Goal: Information Seeking & Learning: Learn about a topic

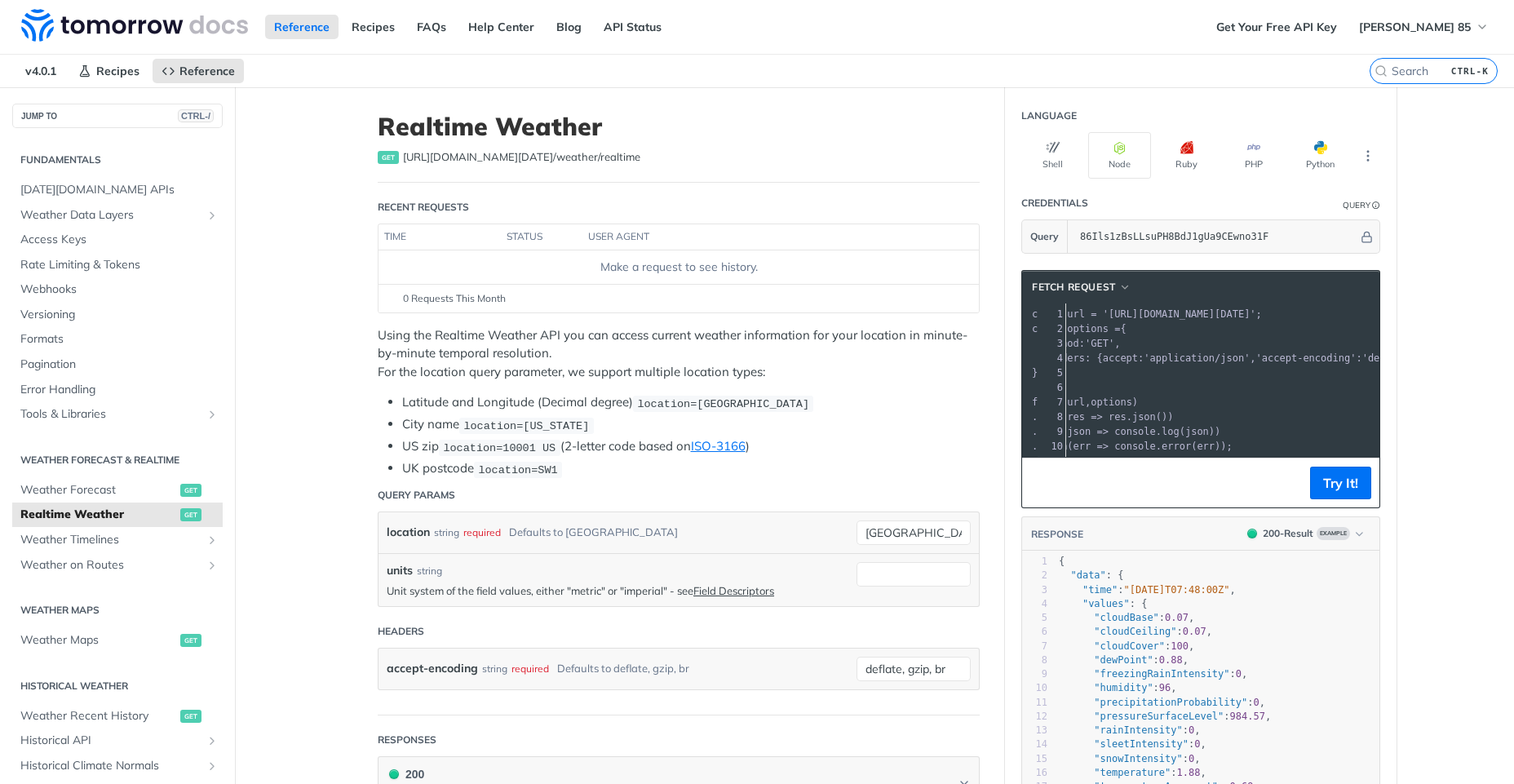
scroll to position [0, 6]
click at [1135, 411] on span "res" at bounding box center [1139, 417] width 18 height 11
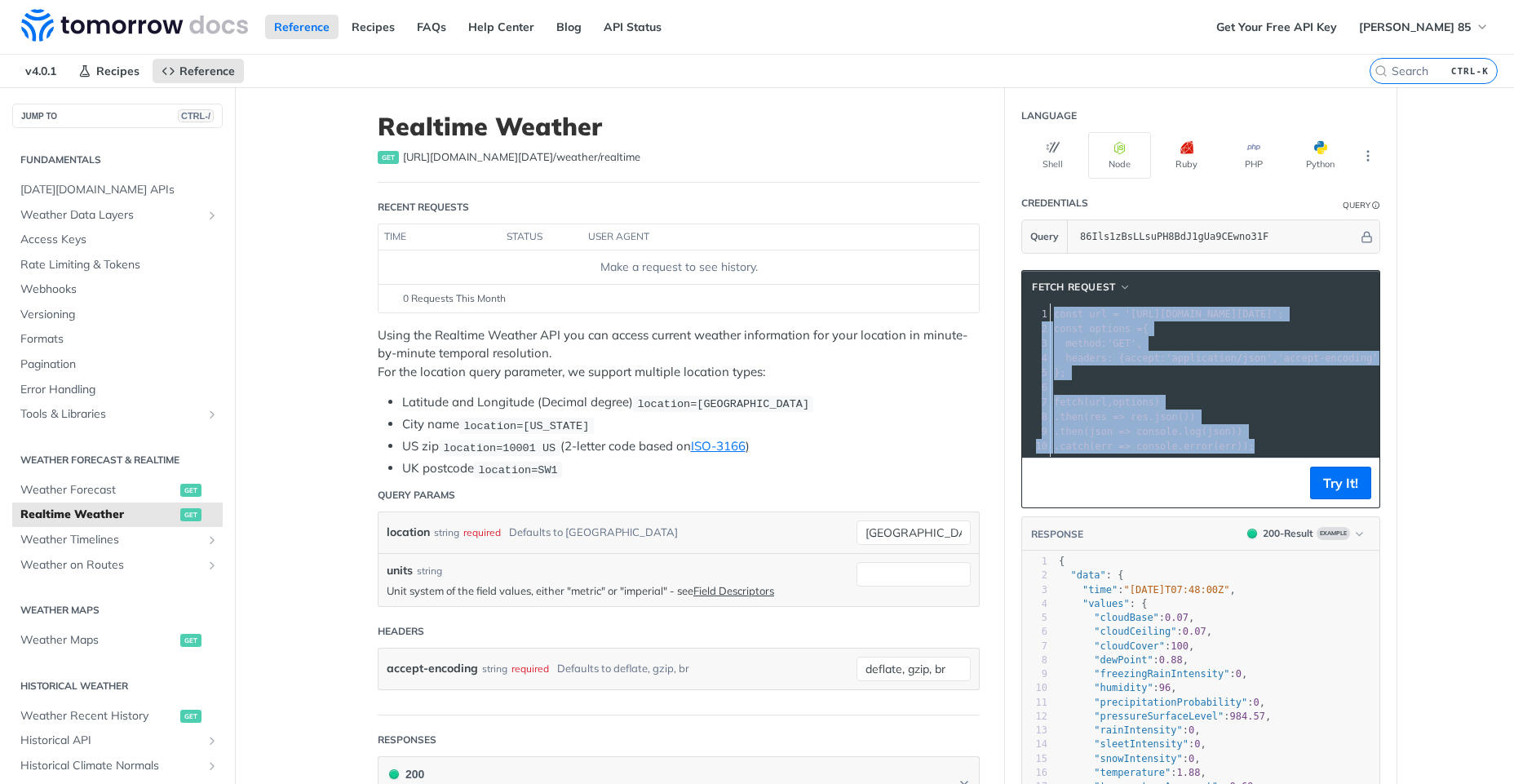
copy div "const url = '[URL][DOMAIN_NAME][DATE]' ; 2 const options = { 3 method : 'GET' ,…"
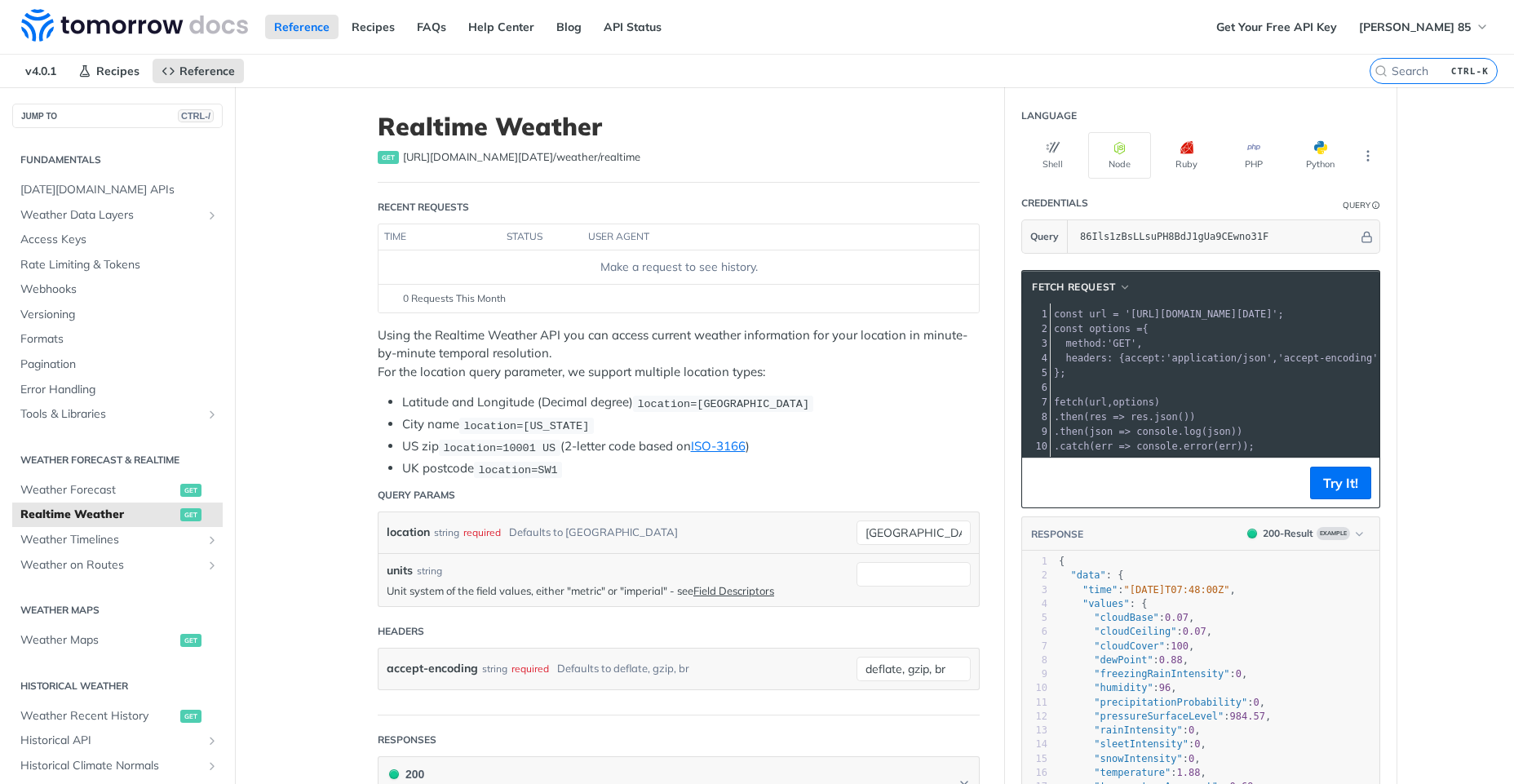
click at [1156, 389] on pre "​" at bounding box center [1393, 388] width 683 height 15
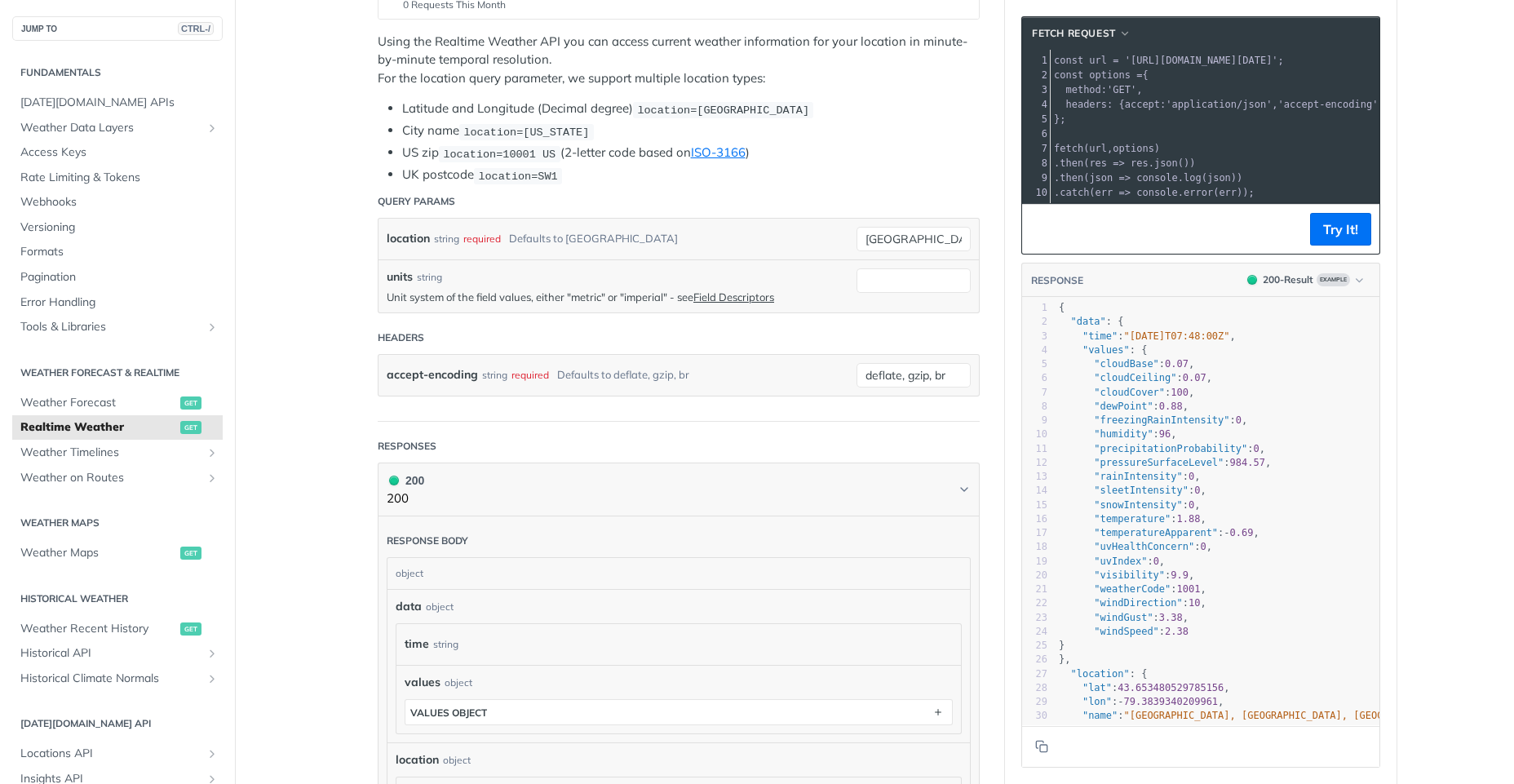
scroll to position [685, 0]
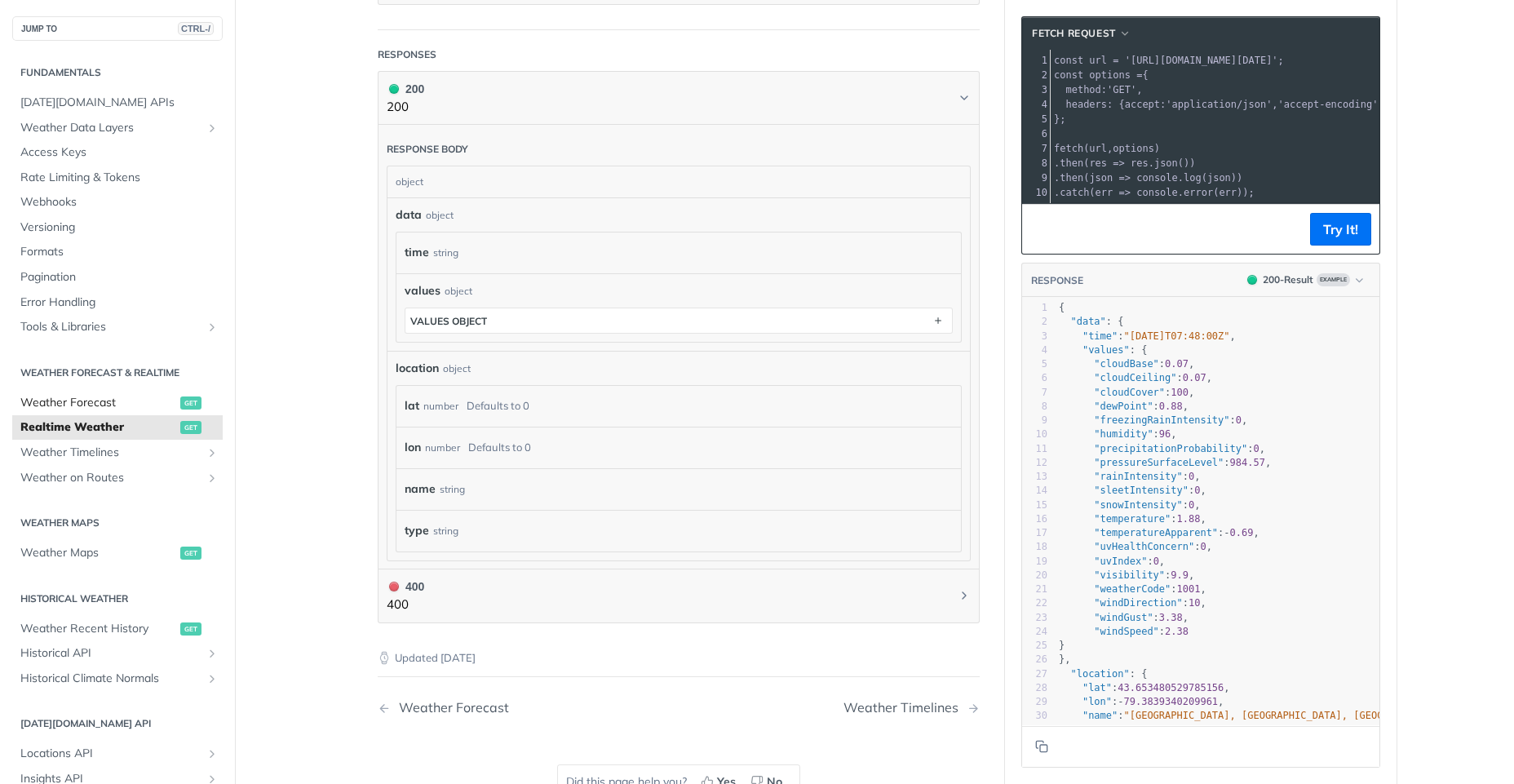
click at [162, 401] on span "Weather Forecast" at bounding box center [98, 403] width 156 height 17
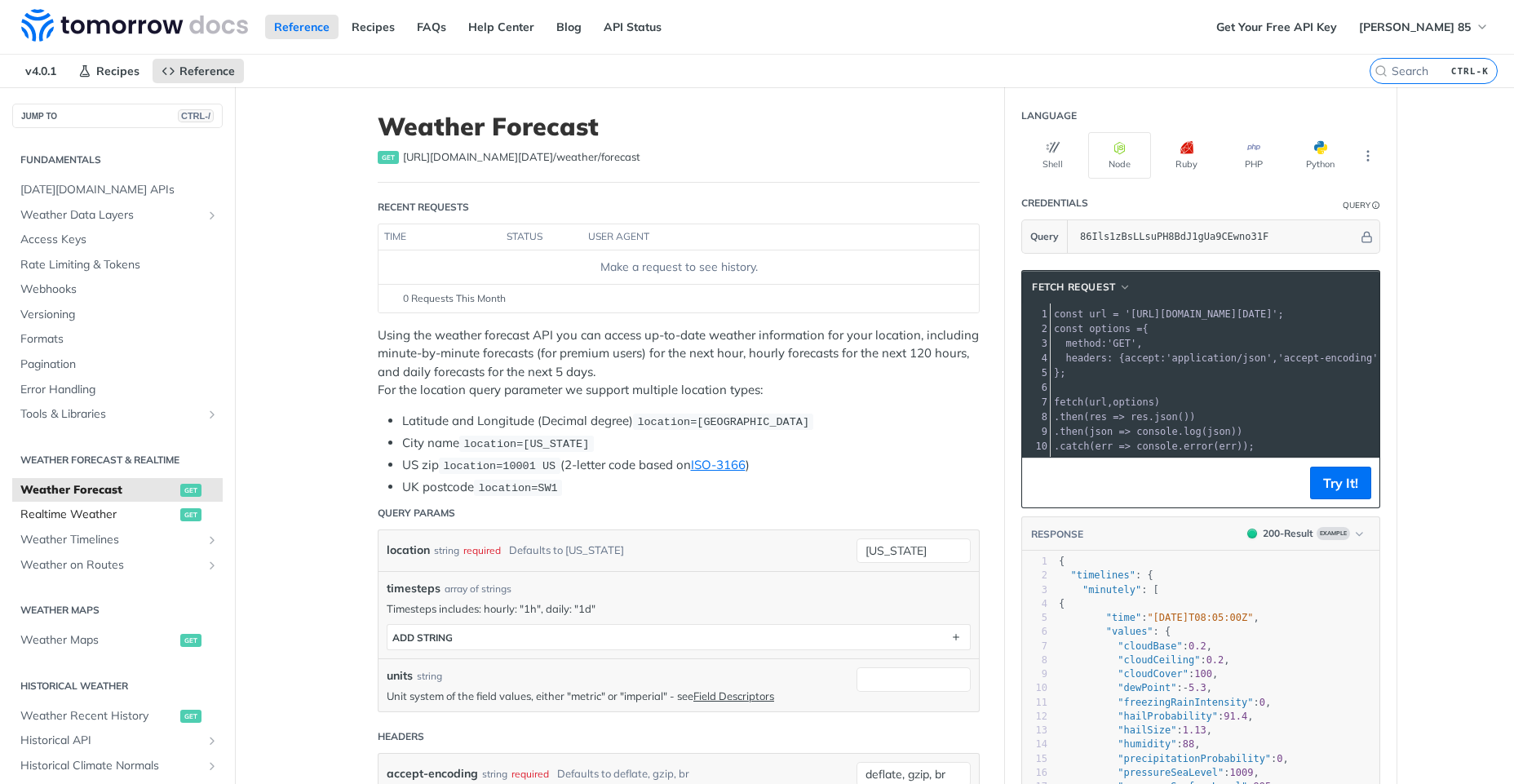
click at [146, 513] on span "Realtime Weather" at bounding box center [98, 515] width 156 height 17
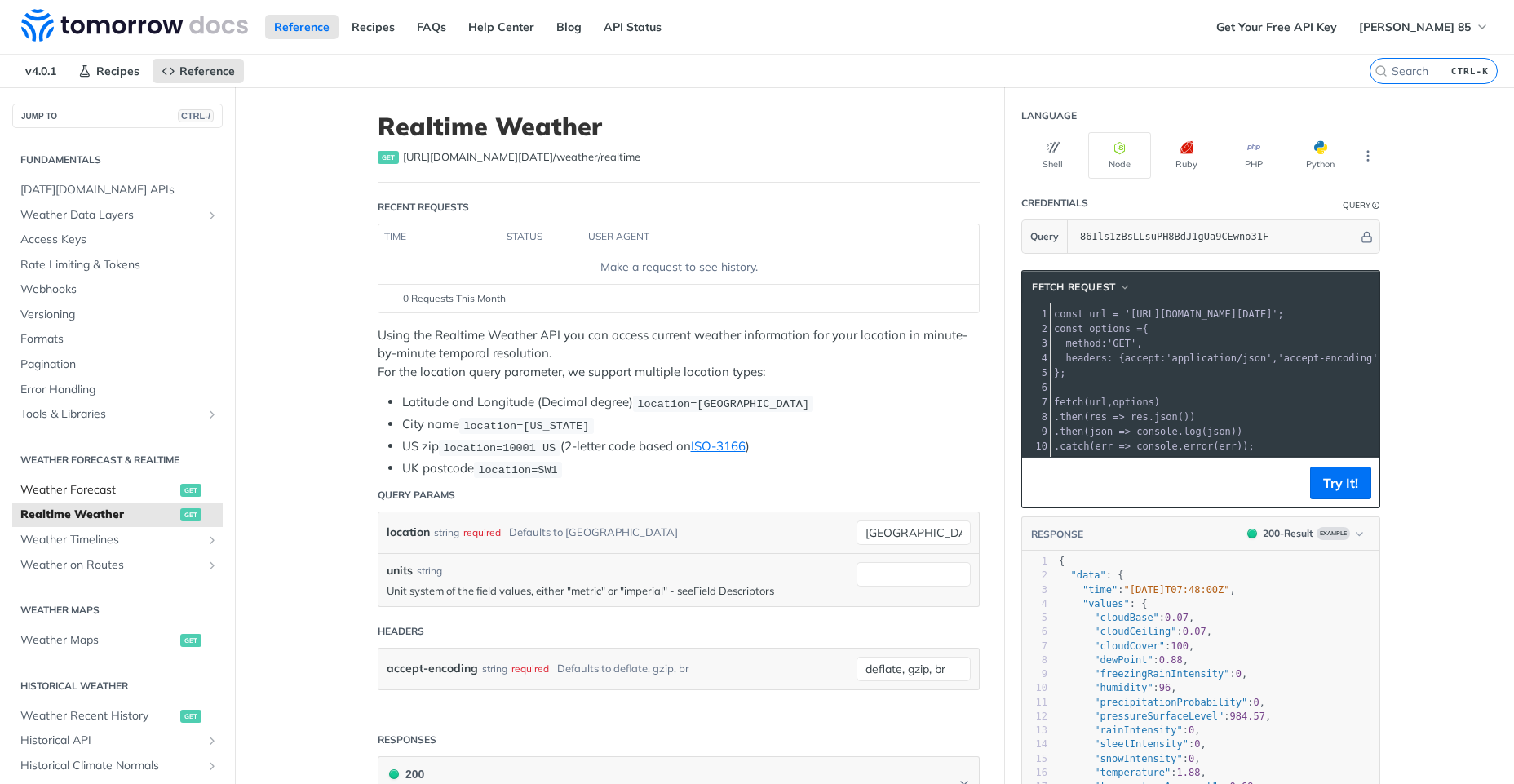
click at [150, 484] on span "Weather Forecast" at bounding box center [98, 491] width 156 height 17
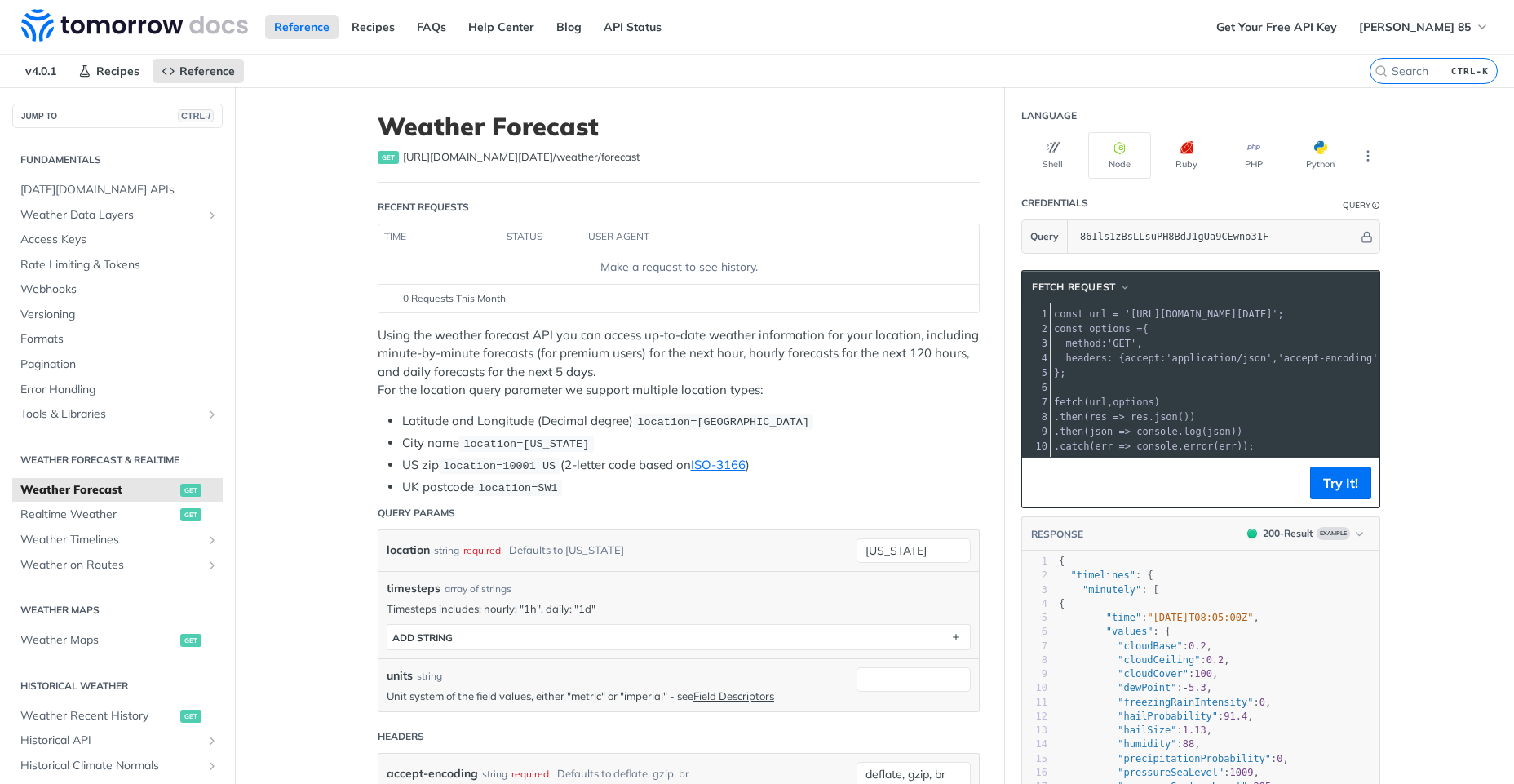
click at [1216, 433] on span "json" at bounding box center [1220, 431] width 24 height 11
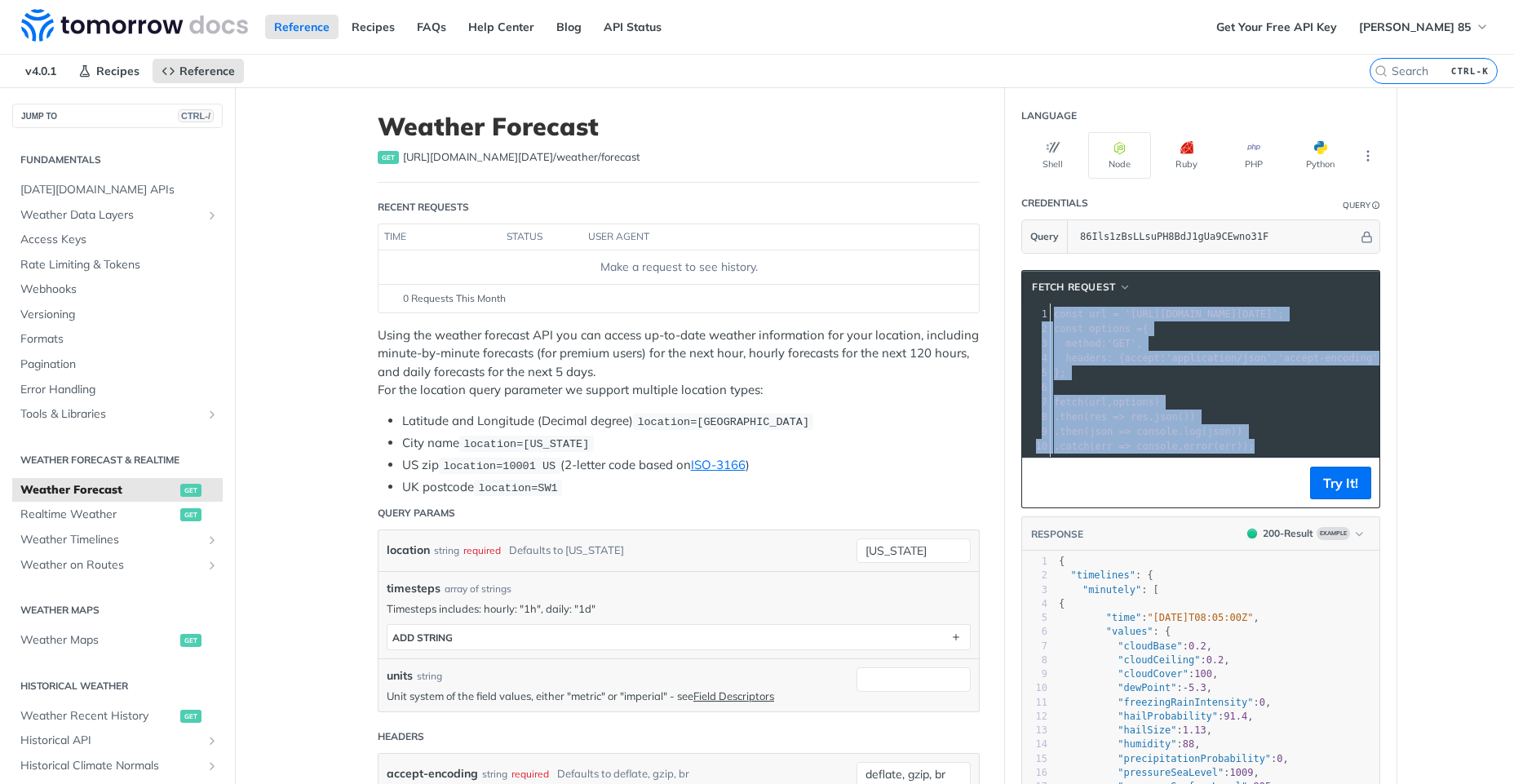
copy div "const url = '[URL][DOMAIN_NAME][DATE]' ; 2 const options = { 3 method : 'GET' ,…"
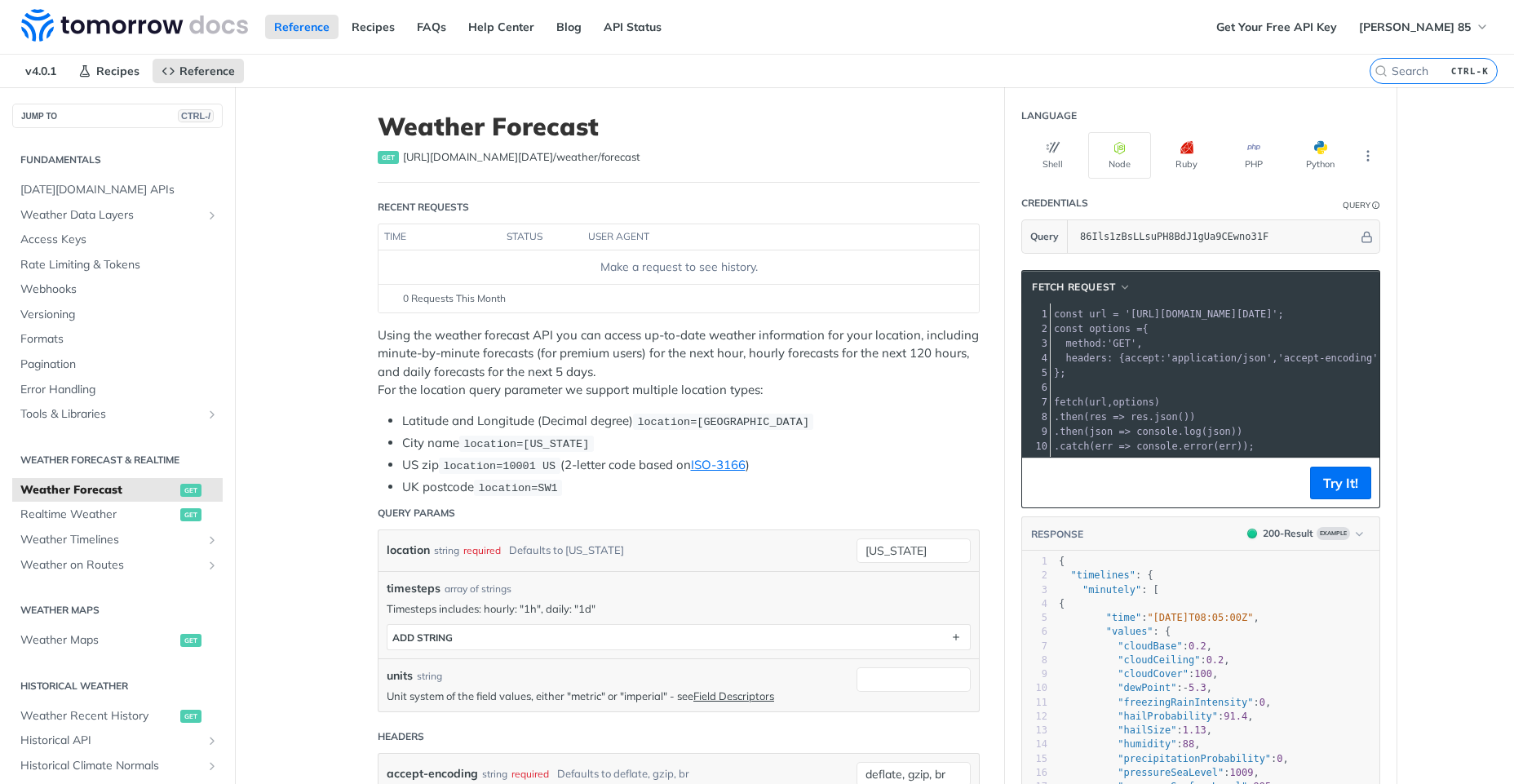
click at [1141, 427] on span ". then ( json => console . log ( json ))" at bounding box center [1148, 431] width 189 height 11
click at [116, 542] on span "Weather Timelines" at bounding box center [111, 540] width 181 height 17
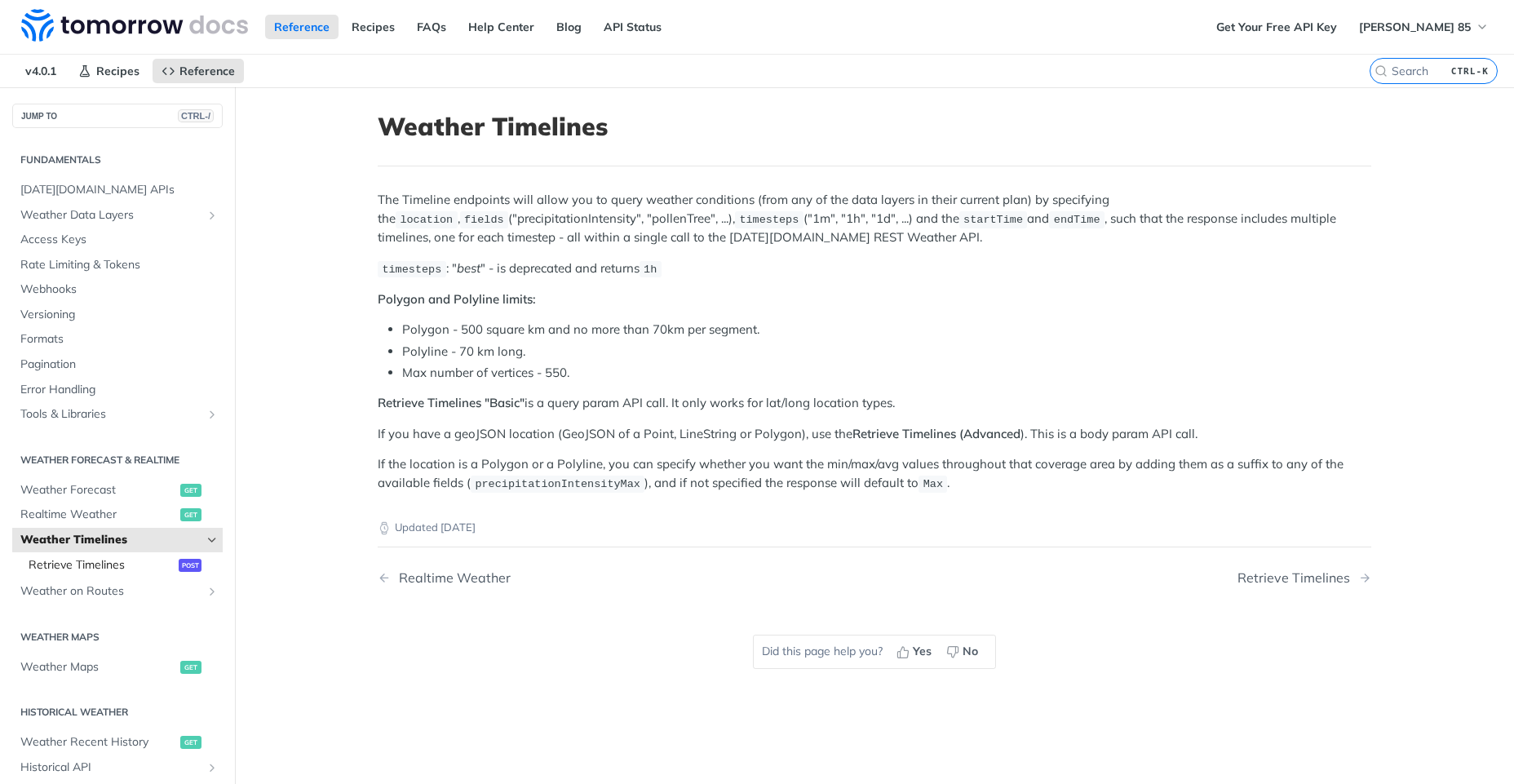
click at [154, 569] on span "Retrieve Timelines" at bounding box center [102, 566] width 146 height 17
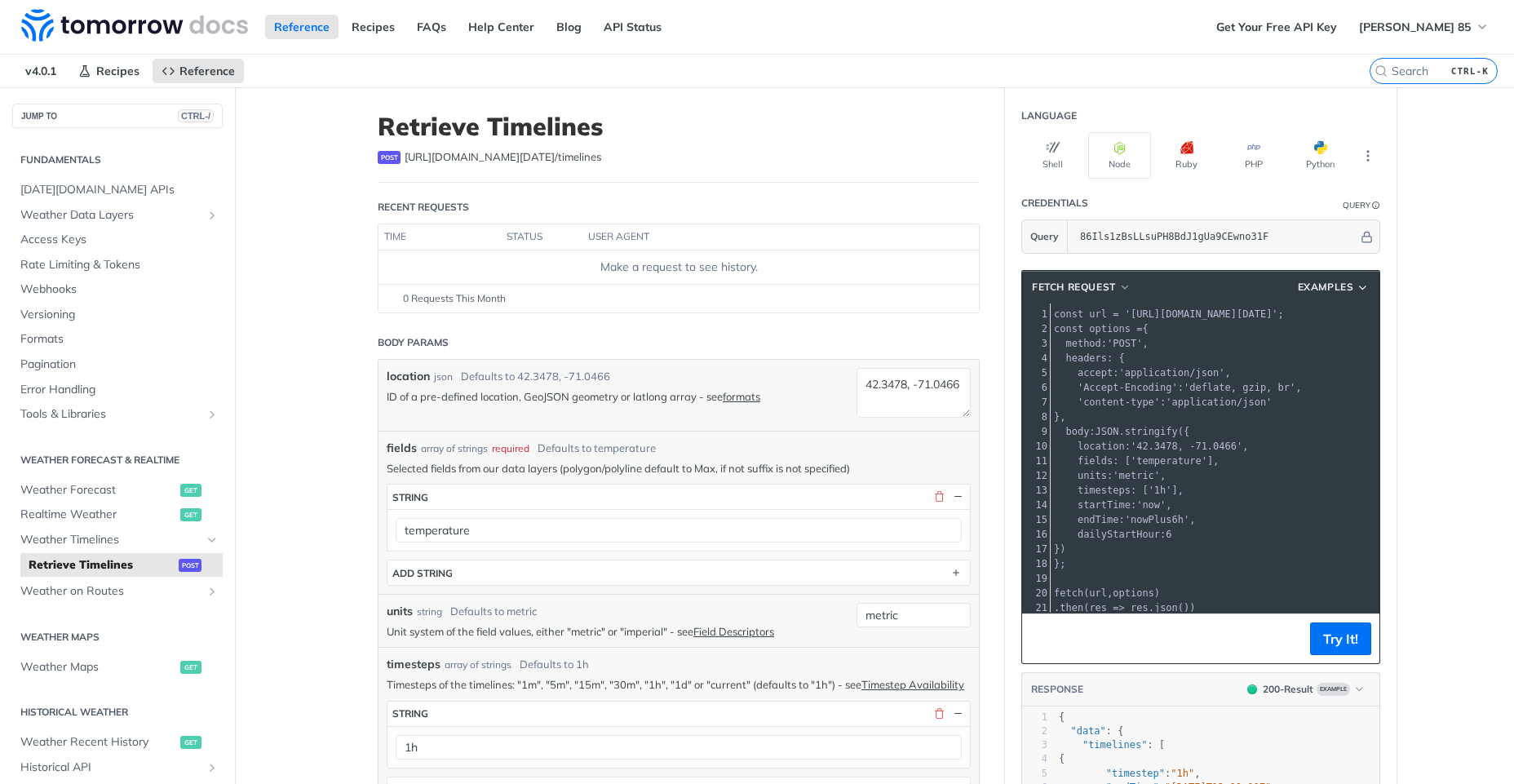
click at [1135, 449] on span "'42.3478, -71.0466'" at bounding box center [1186, 446] width 112 height 11
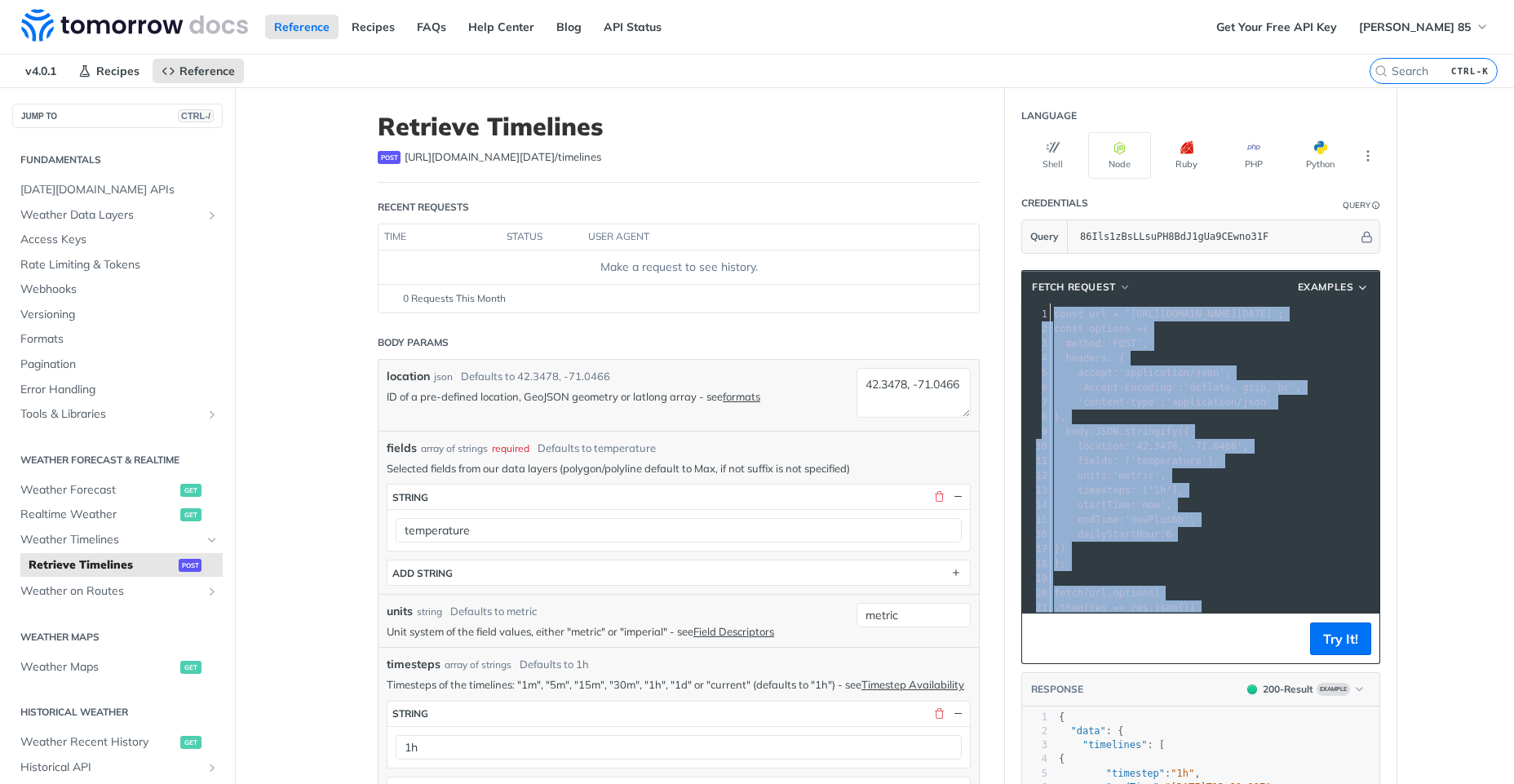
copy div "const url = '[URL][DOMAIN_NAME][DATE]' ; 2 const options = { 3 method : 'POST' …"
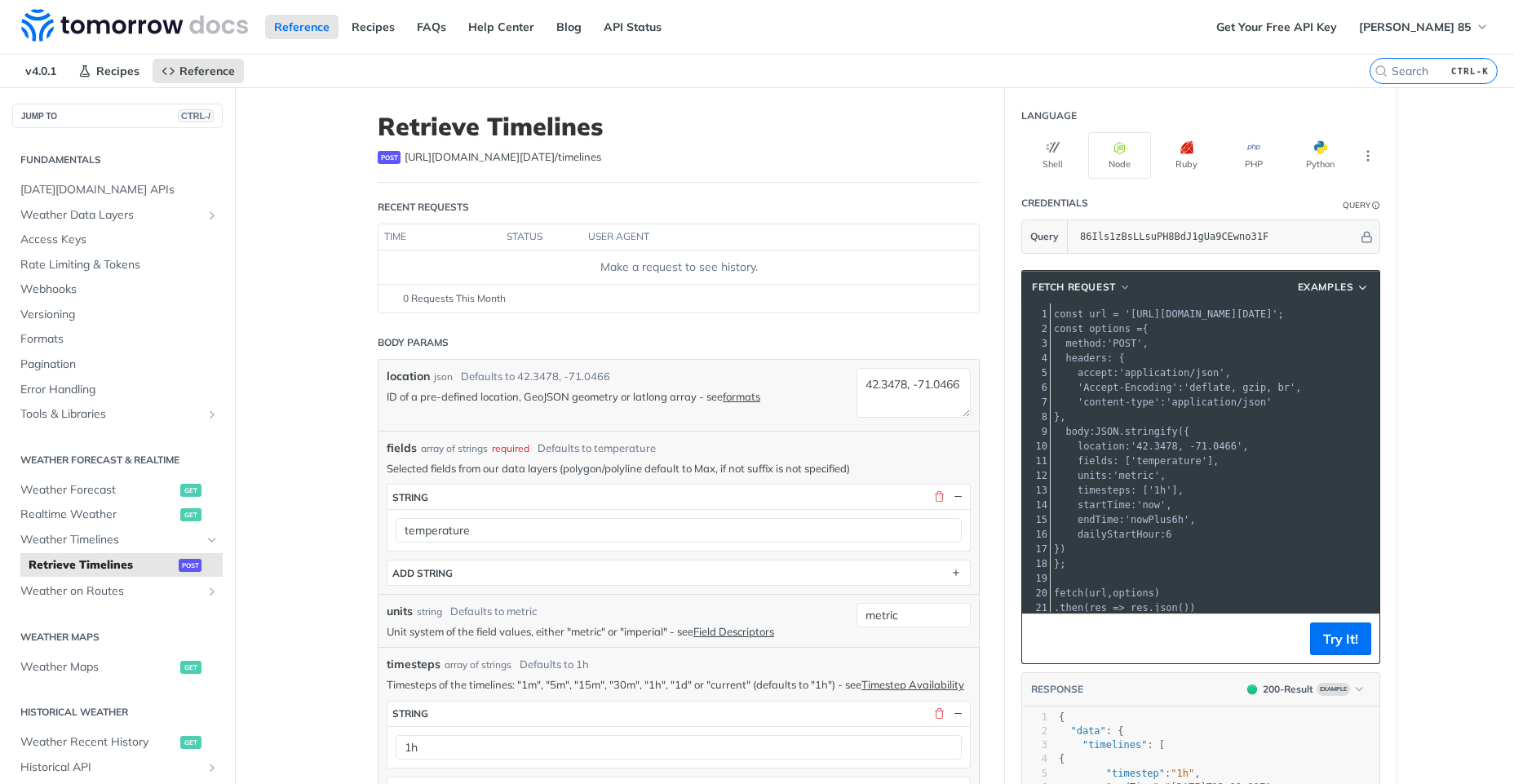
click at [1135, 449] on span "'42.3478, -71.0466'" at bounding box center [1186, 446] width 112 height 11
click at [138, 591] on span "Weather on Routes" at bounding box center [111, 591] width 181 height 17
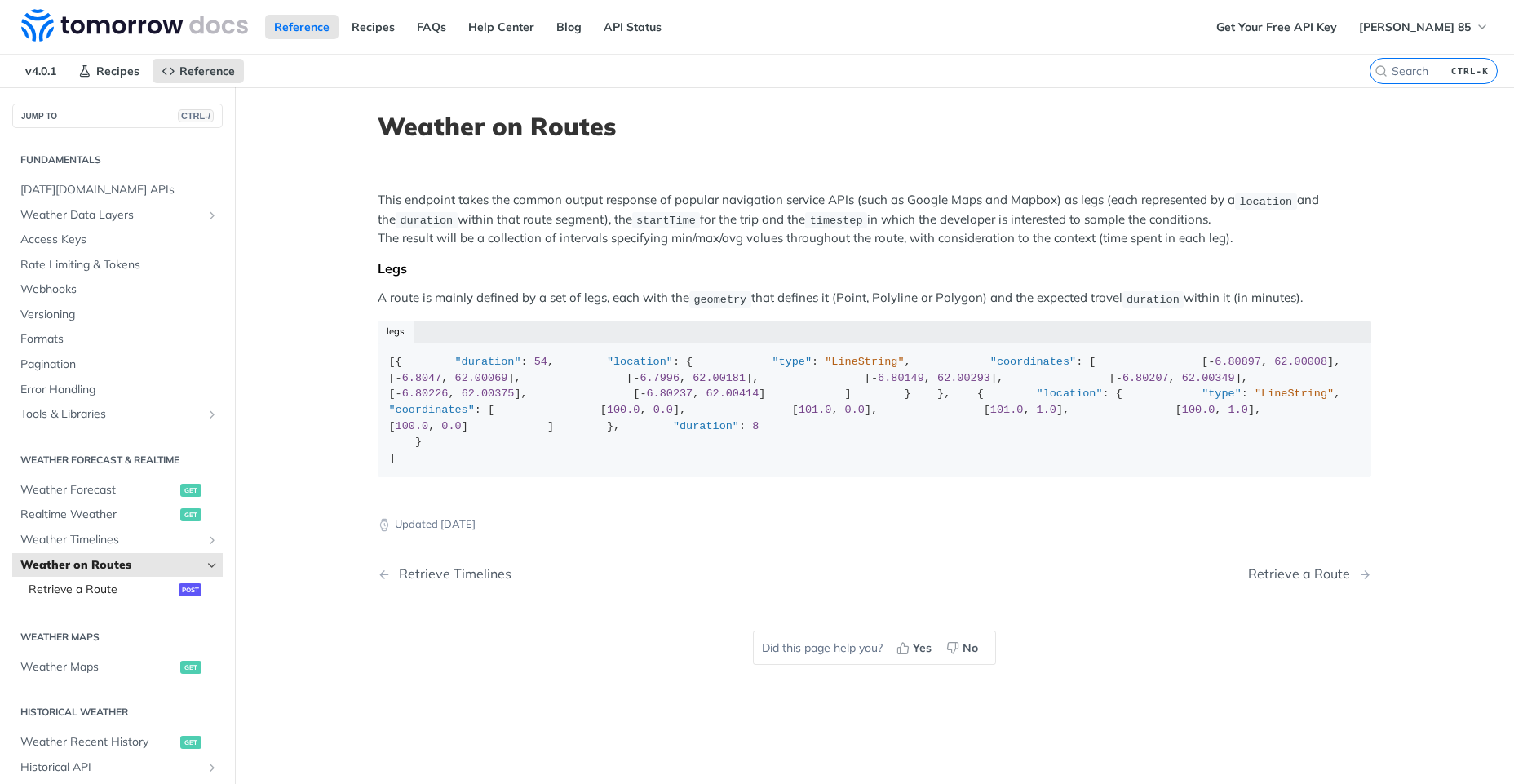
click at [144, 591] on span "Retrieve a Route" at bounding box center [102, 590] width 146 height 17
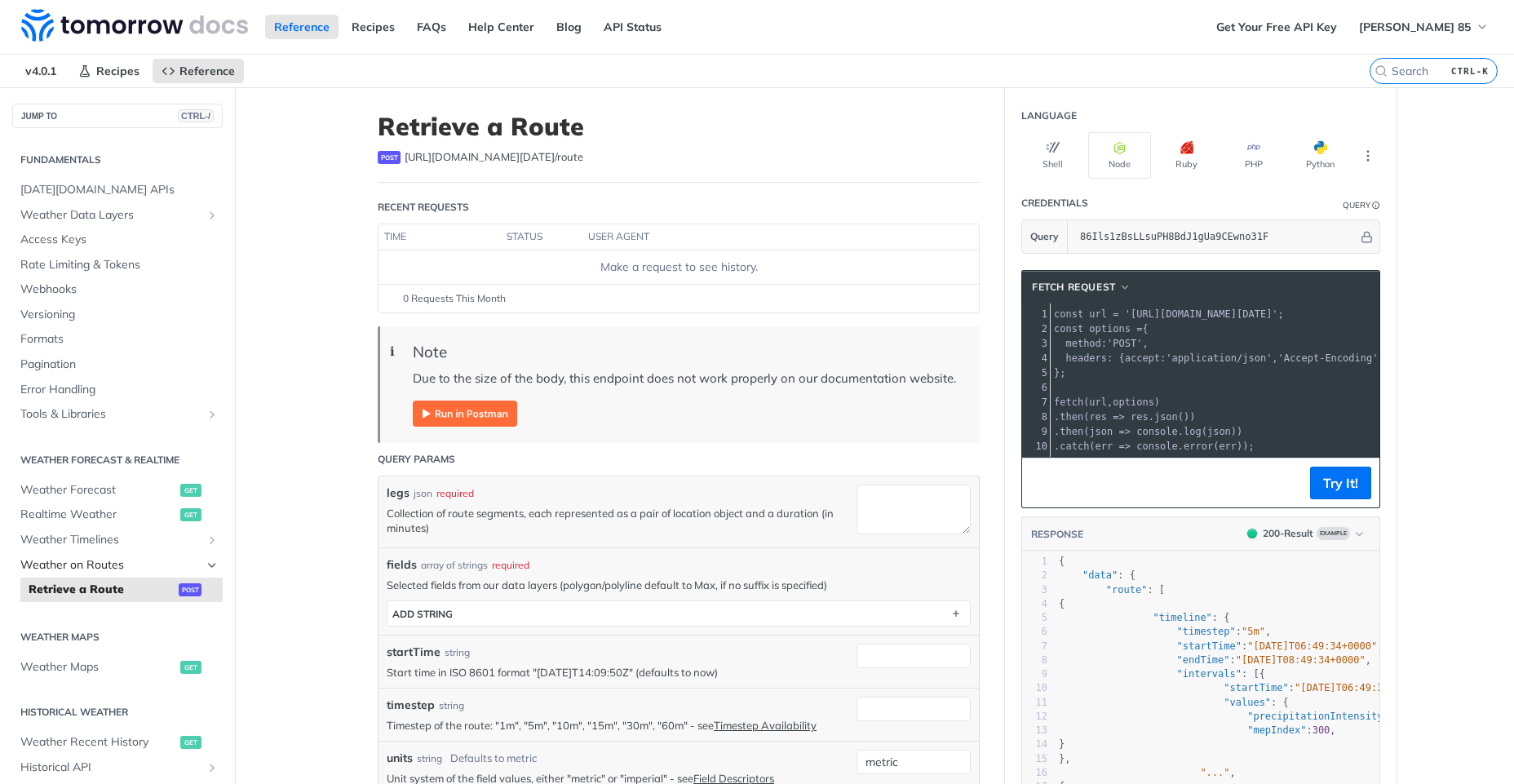
click at [112, 558] on span "Weather on Routes" at bounding box center [111, 566] width 181 height 17
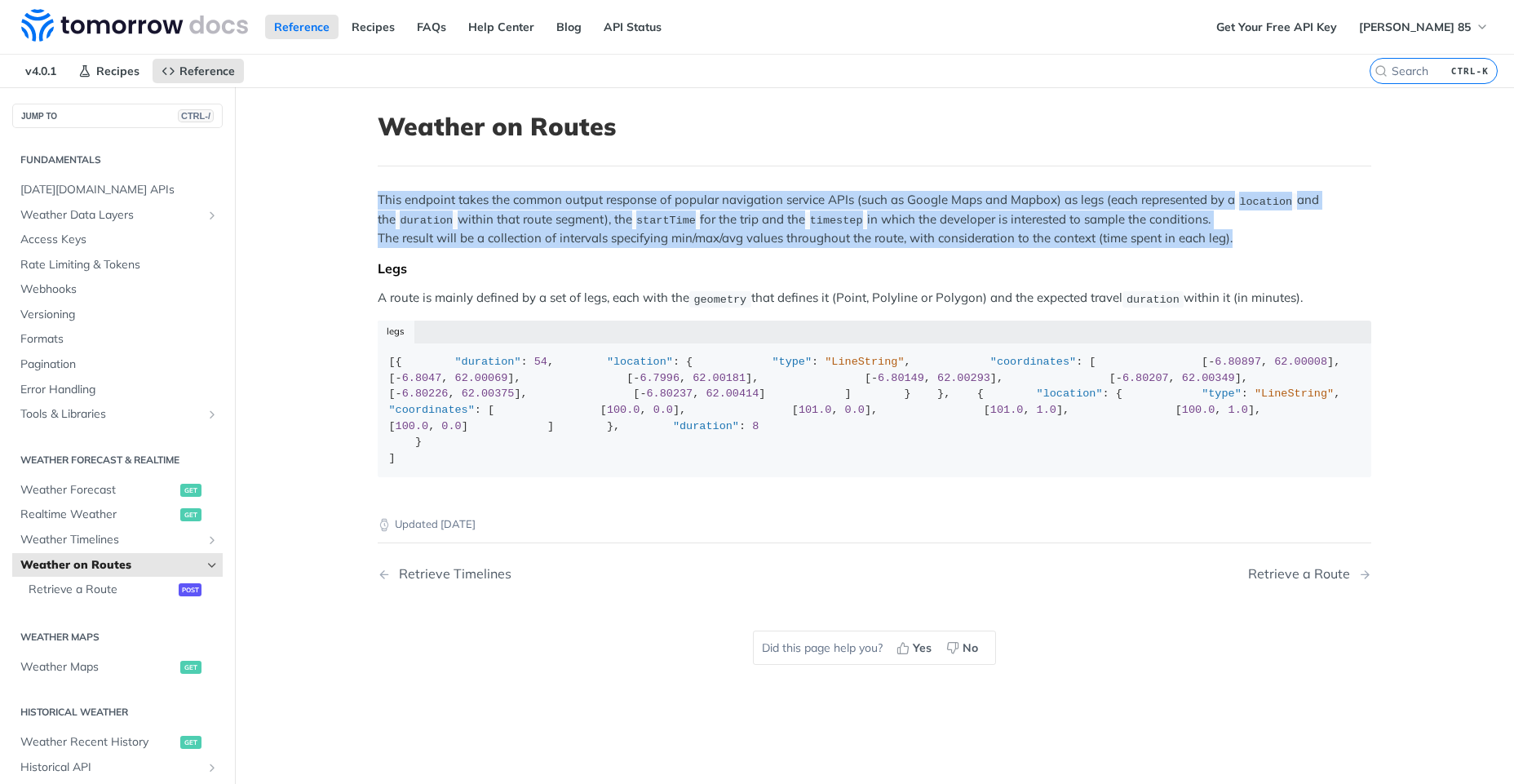
drag, startPoint x: 369, startPoint y: 195, endPoint x: 1357, endPoint y: 236, distance: 988.9
click at [1357, 236] on article "Weather on Routes This endpoint takes the common output response of popular nav…" at bounding box center [875, 479] width 1045 height 784
copy p "This endpoint takes the common output response of popular navigation service AP…"
click at [120, 585] on span "Retrieve a Route" at bounding box center [102, 590] width 146 height 17
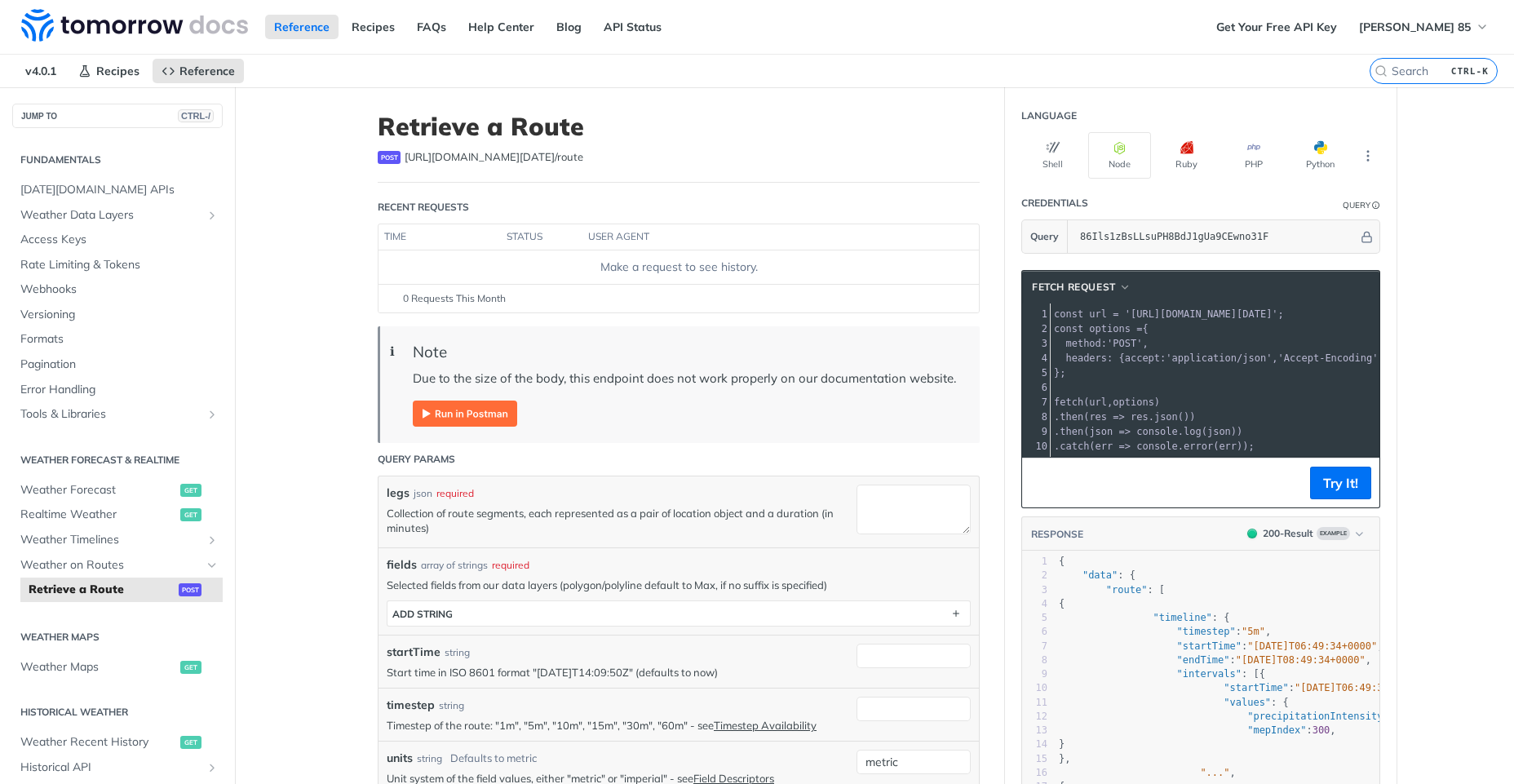
click at [1220, 393] on pre "​" at bounding box center [1348, 388] width 595 height 15
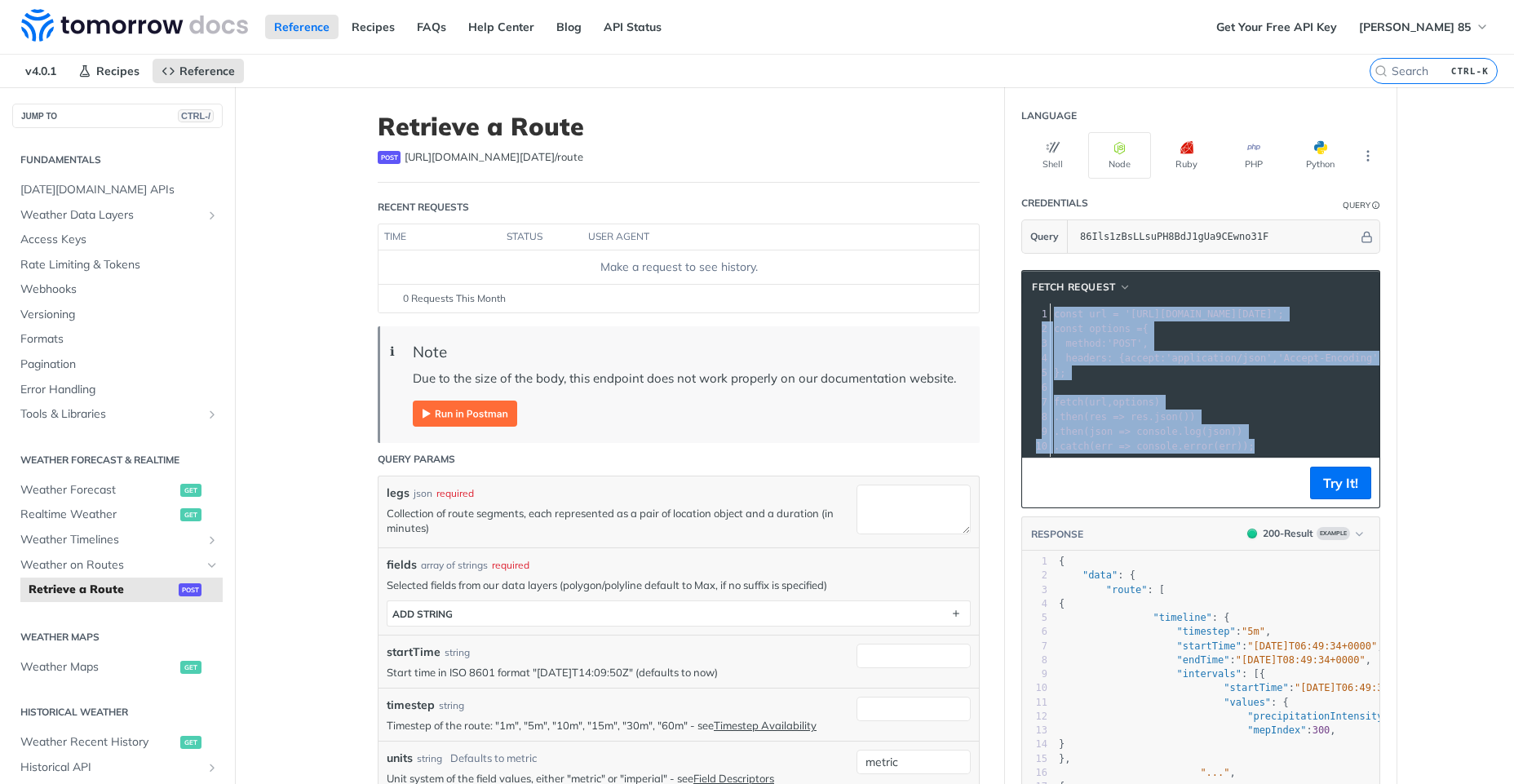
copy div "const url = '[URL][DOMAIN_NAME][DATE]' ; 2 const options = { 3 method : 'POST' …"
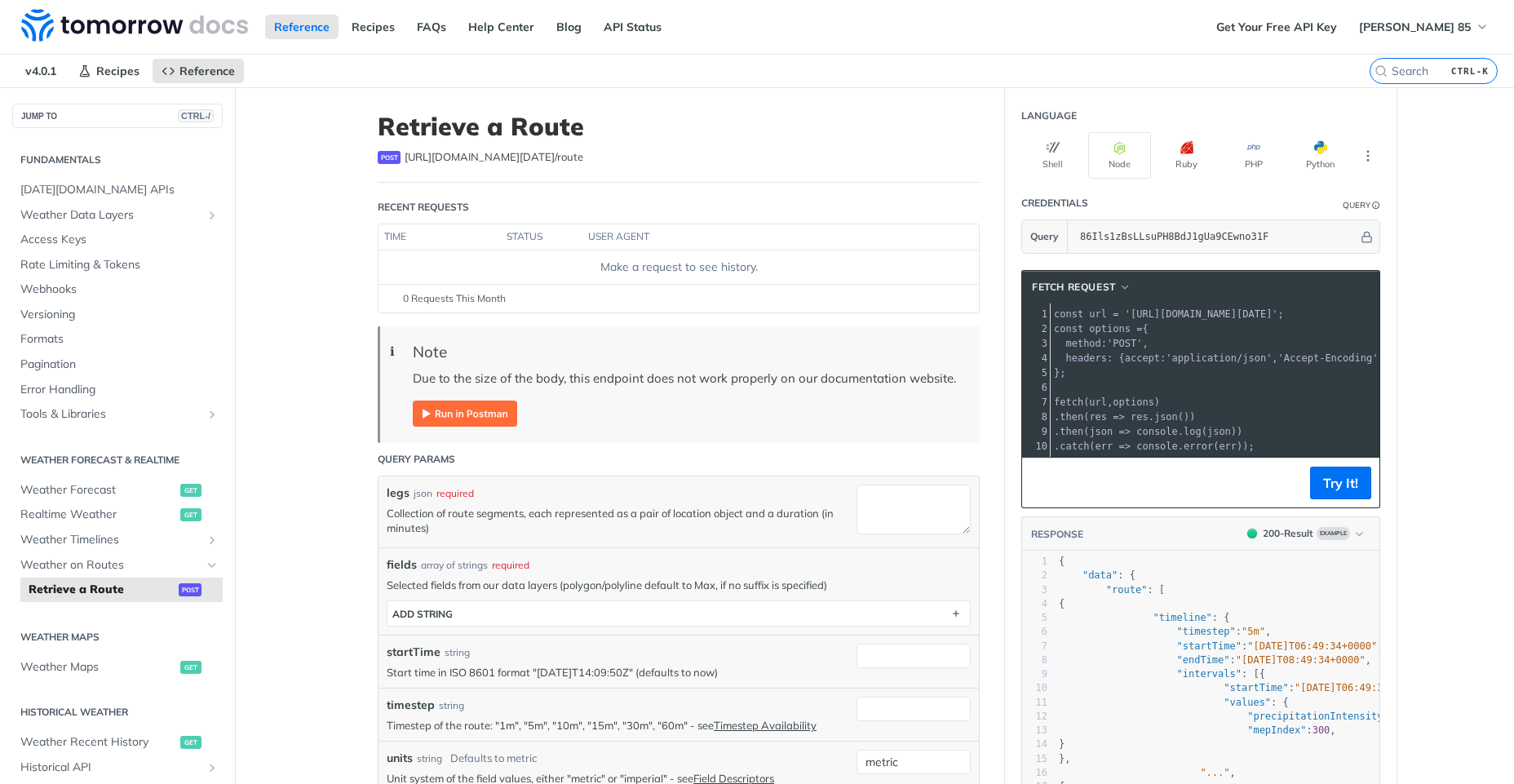
click at [1189, 402] on pre "fetch ( url , options )" at bounding box center [1348, 402] width 595 height 15
